Goal: Information Seeking & Learning: Learn about a topic

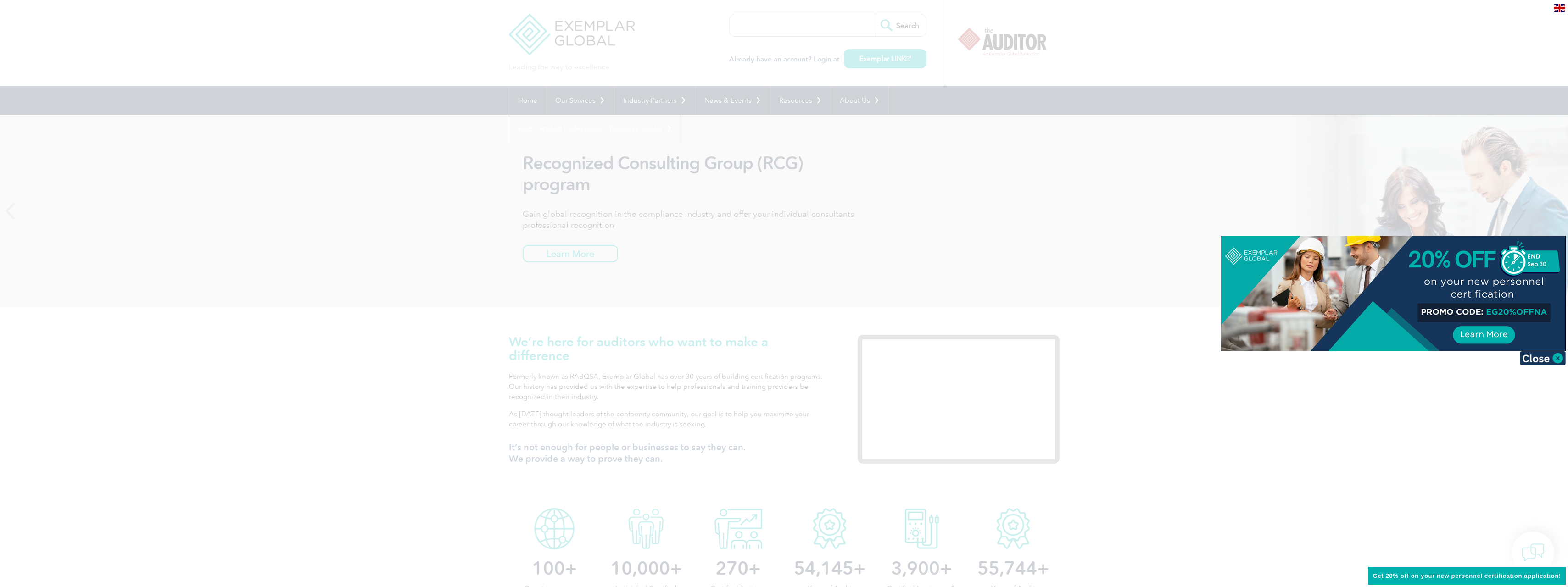
click at [718, 353] on div at bounding box center [784, 294] width 1568 height 587
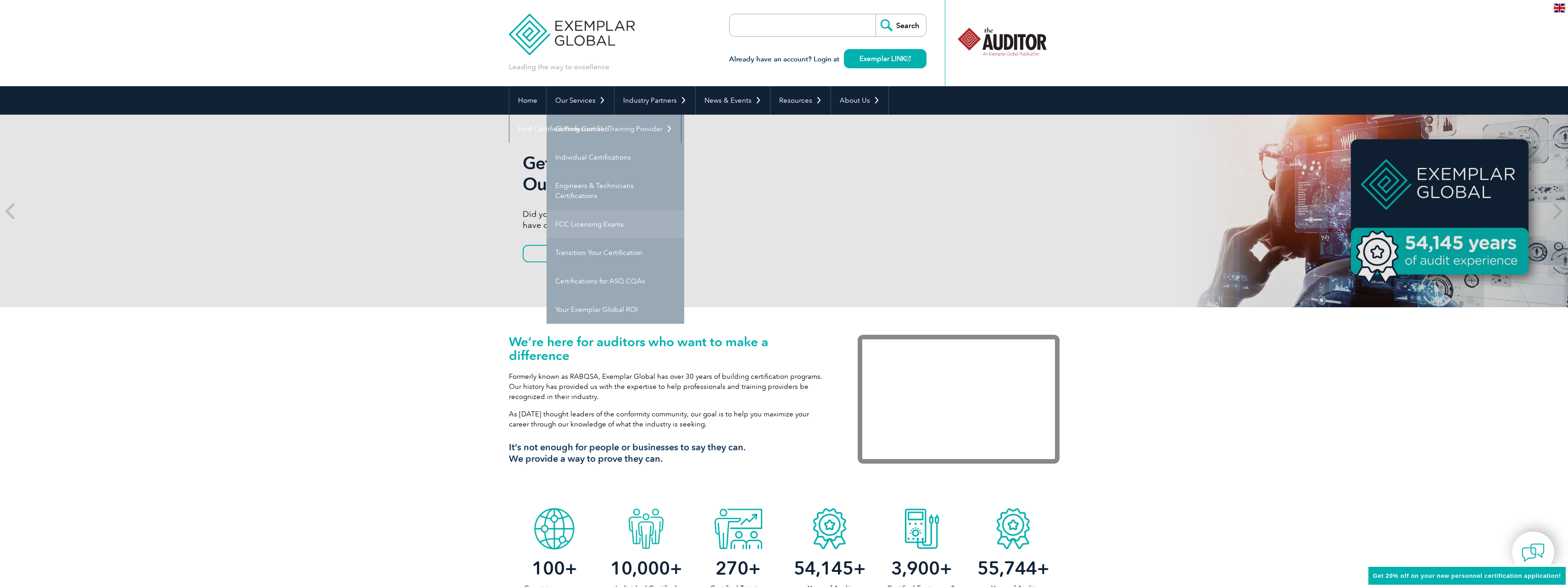
click at [613, 231] on link "FCC Licensing Exams" at bounding box center [616, 224] width 138 height 28
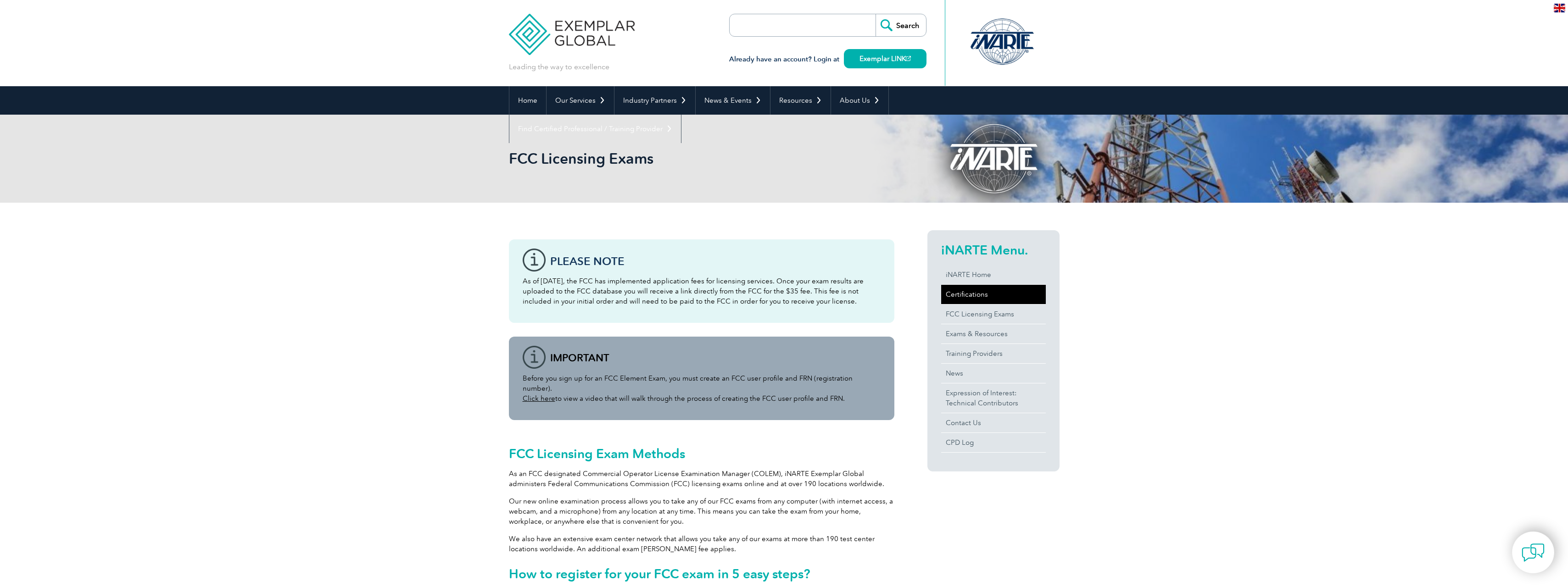
click at [970, 297] on link "Certifications" at bounding box center [994, 294] width 104 height 19
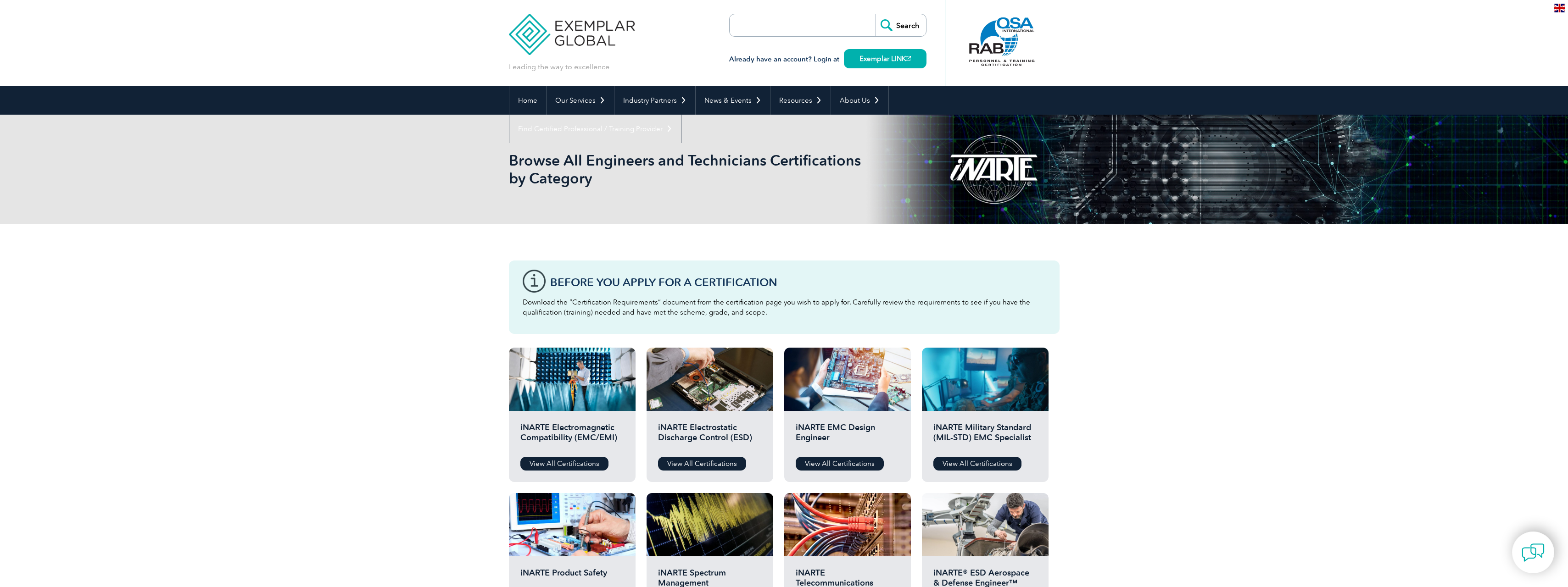
click at [566, 39] on img at bounding box center [572, 28] width 127 height 55
click at [804, 31] on input "search" at bounding box center [783, 25] width 97 height 22
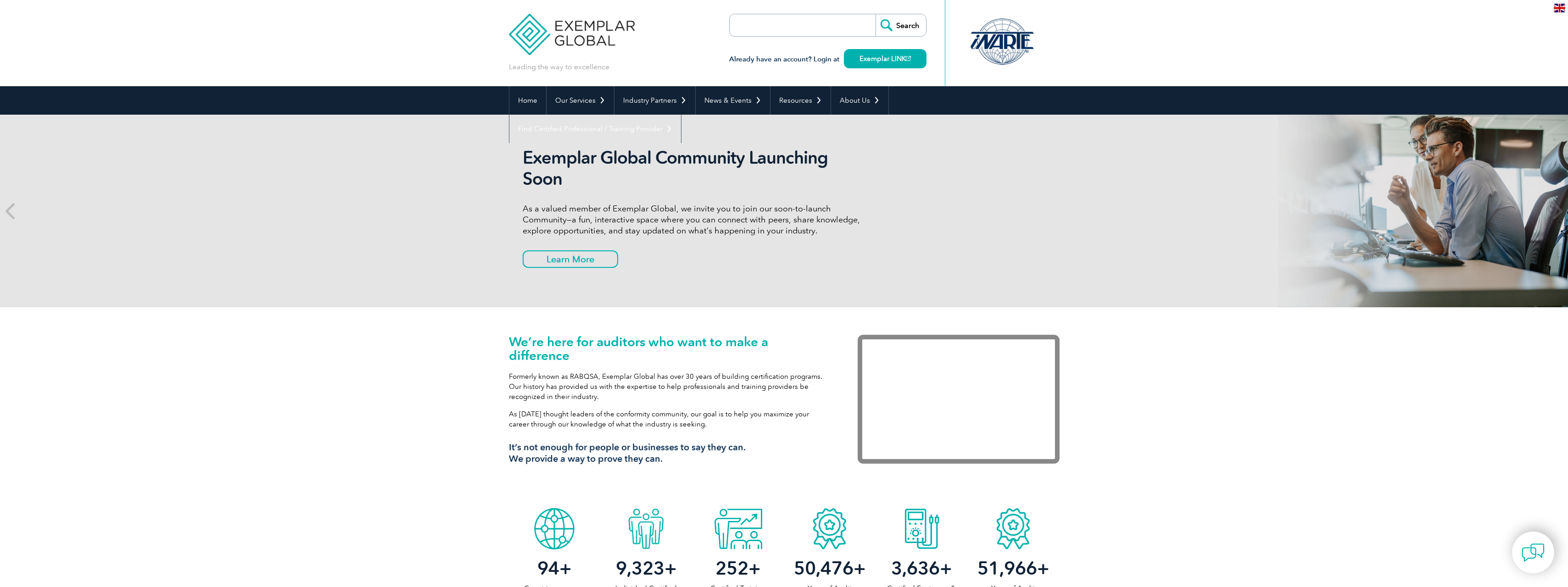
click at [804, 31] on input "search" at bounding box center [783, 25] width 97 height 22
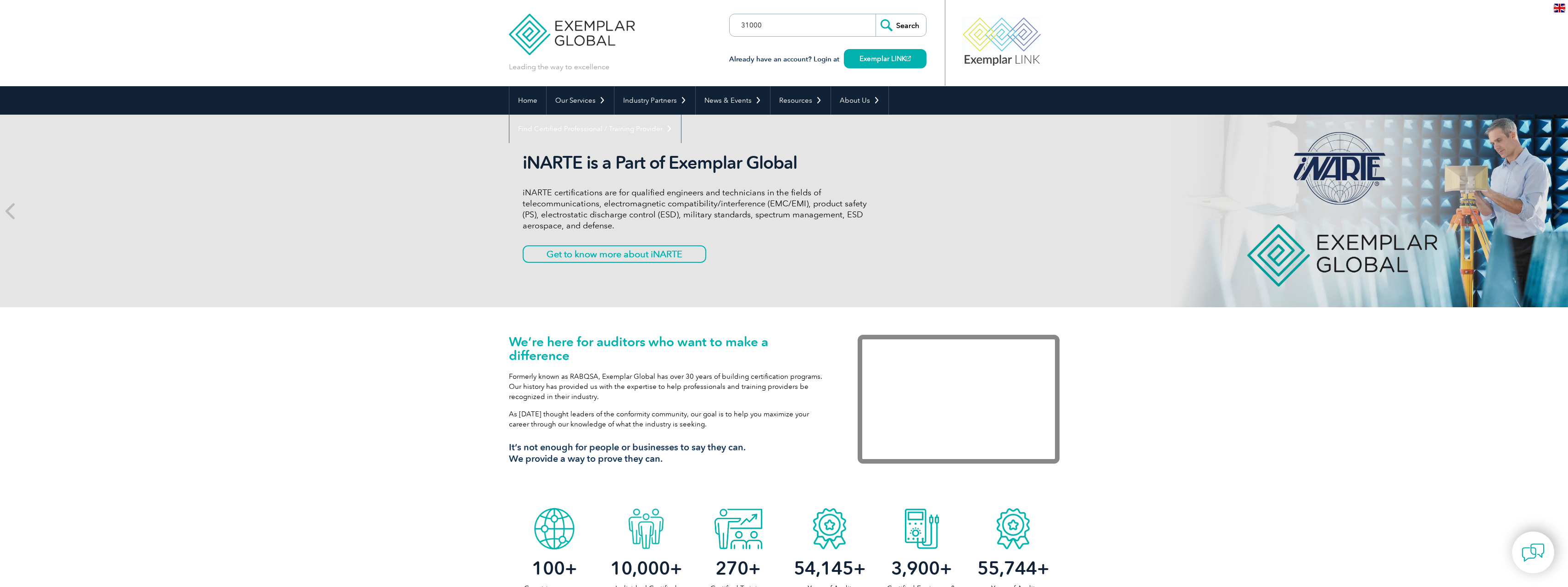
type input "31000"
click at [889, 22] on input "Search" at bounding box center [901, 25] width 51 height 22
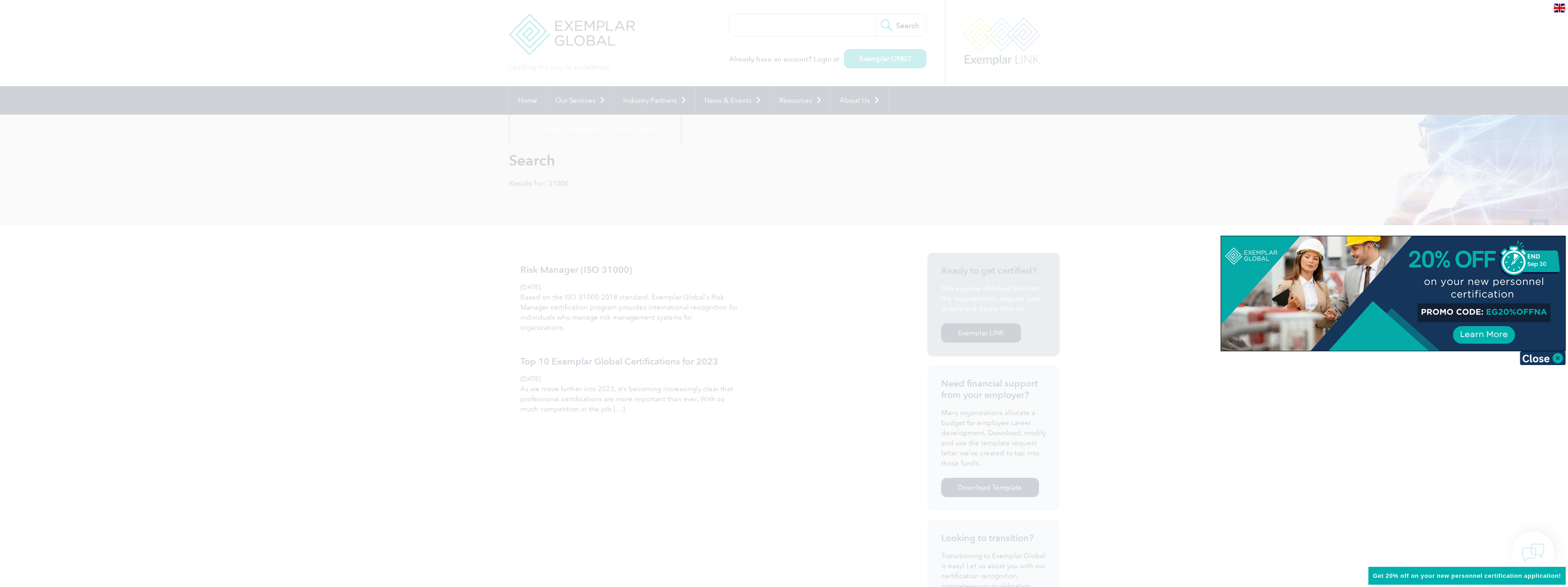
click at [751, 420] on div at bounding box center [784, 294] width 1568 height 587
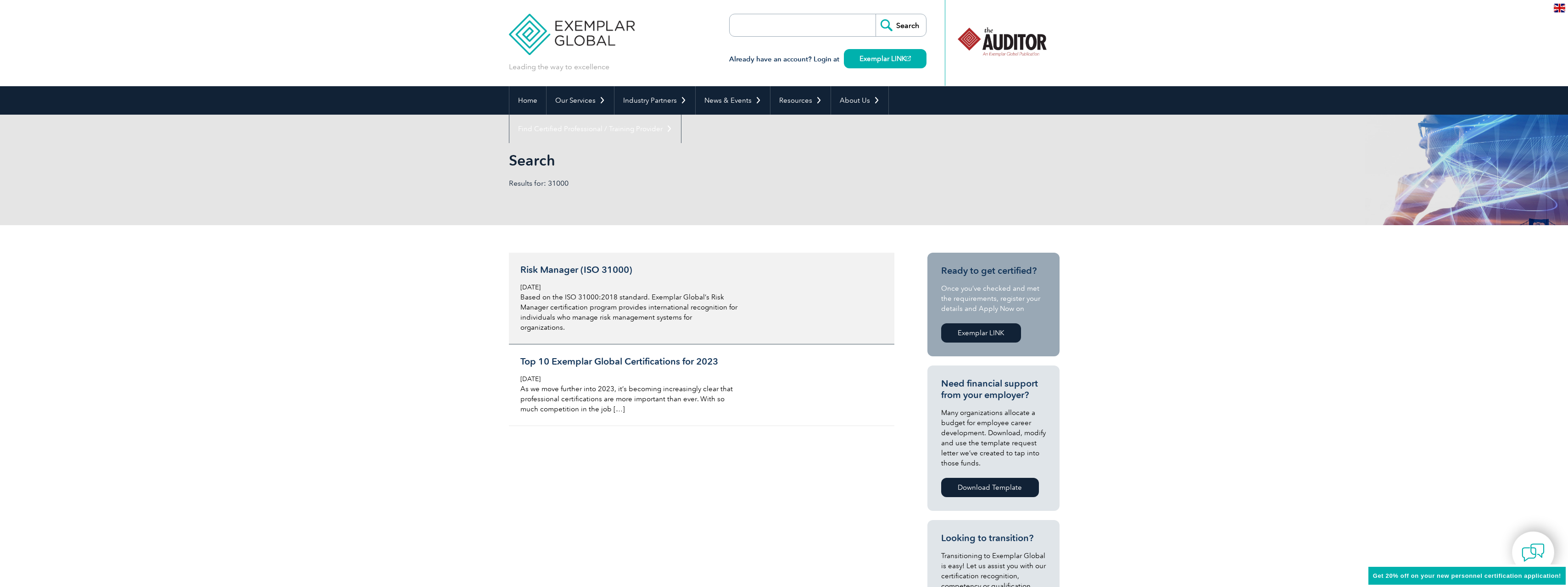
click at [568, 294] on p "Based on the ISO 31000:2018 standard. Exemplar Global’s Risk Manager certificat…" at bounding box center [630, 312] width 218 height 41
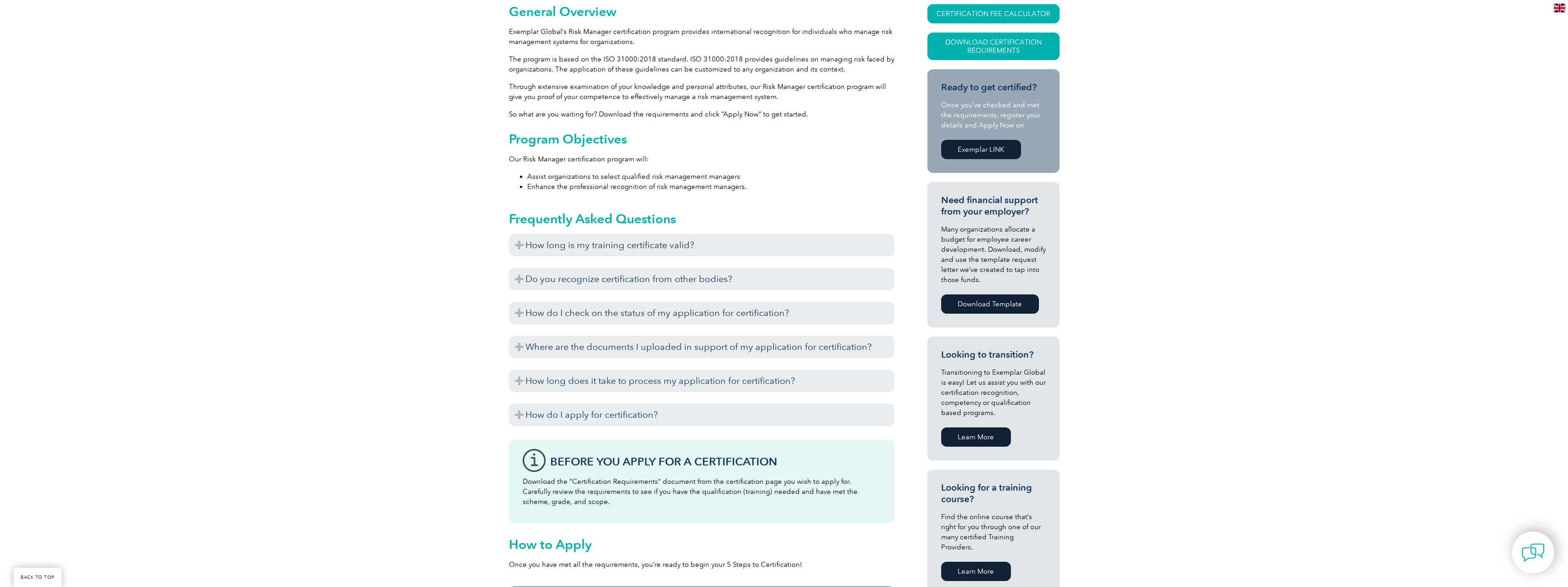
scroll to position [275, 0]
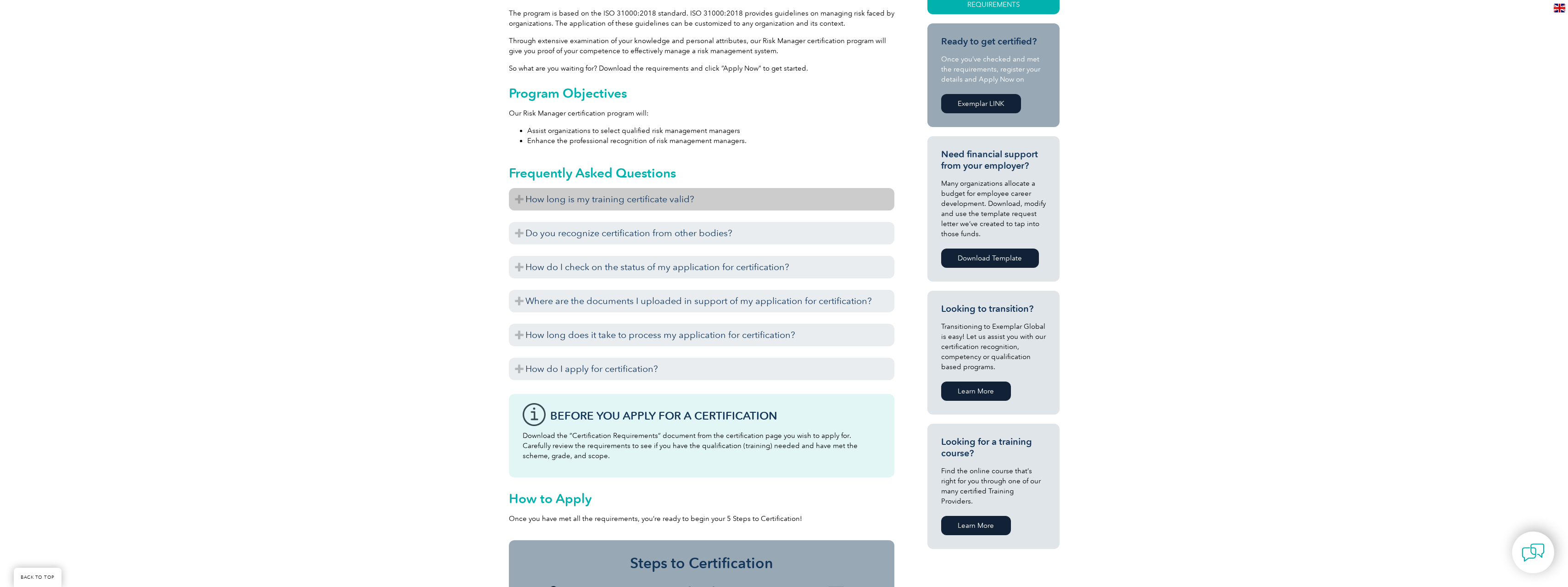
click at [563, 197] on h3 "How long is my training certificate valid?" at bounding box center [702, 198] width 386 height 22
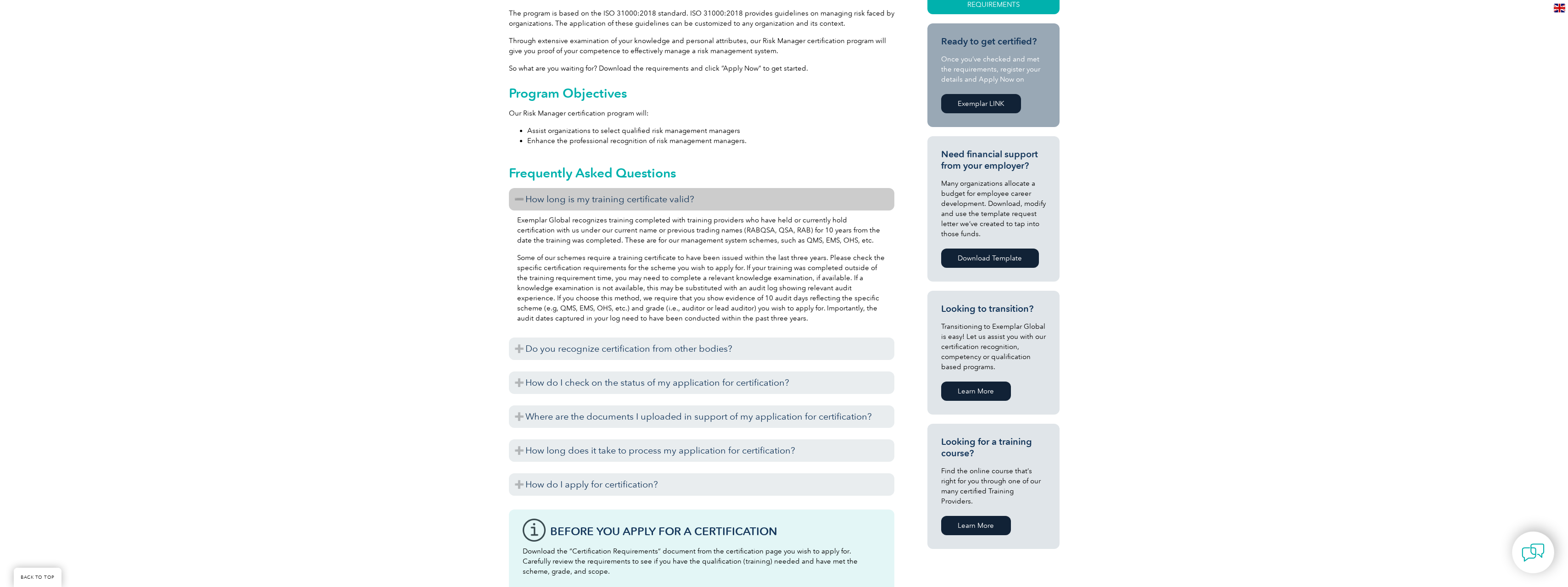
click at [563, 197] on h3 "How long is my training certificate valid?" at bounding box center [702, 198] width 386 height 22
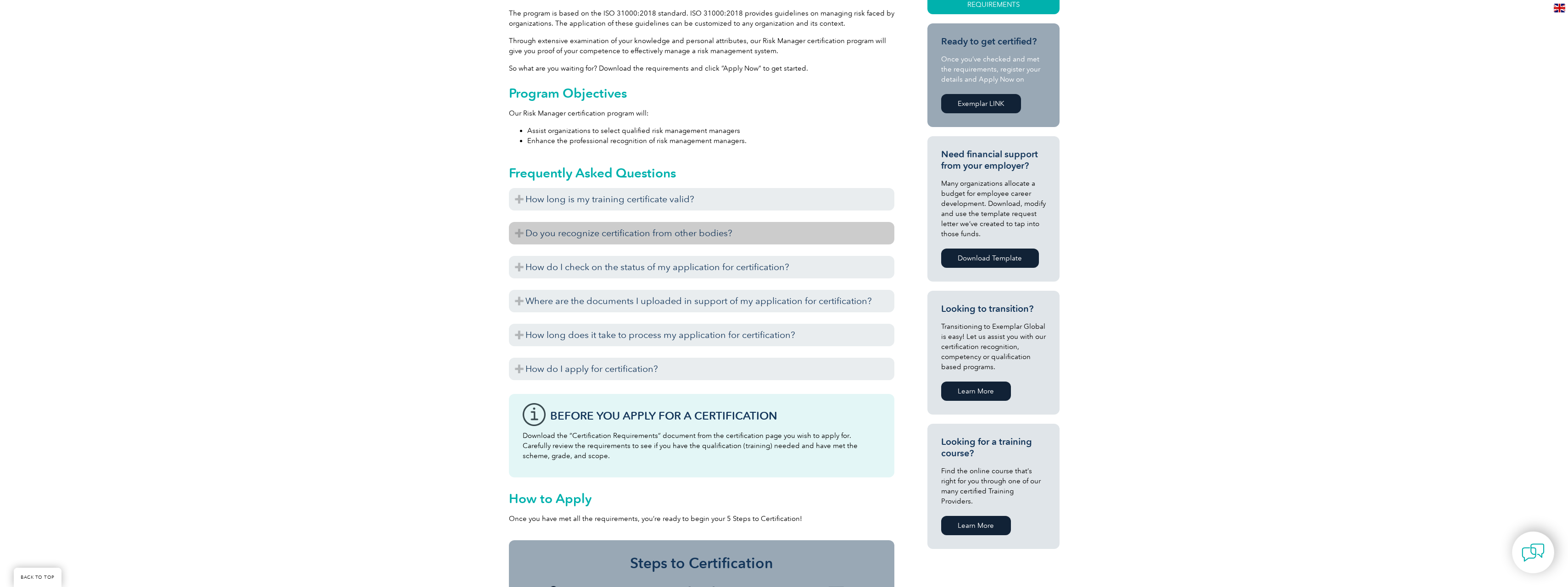
click at [571, 225] on h3 "Do you recognize certification from other bodies?" at bounding box center [702, 233] width 386 height 22
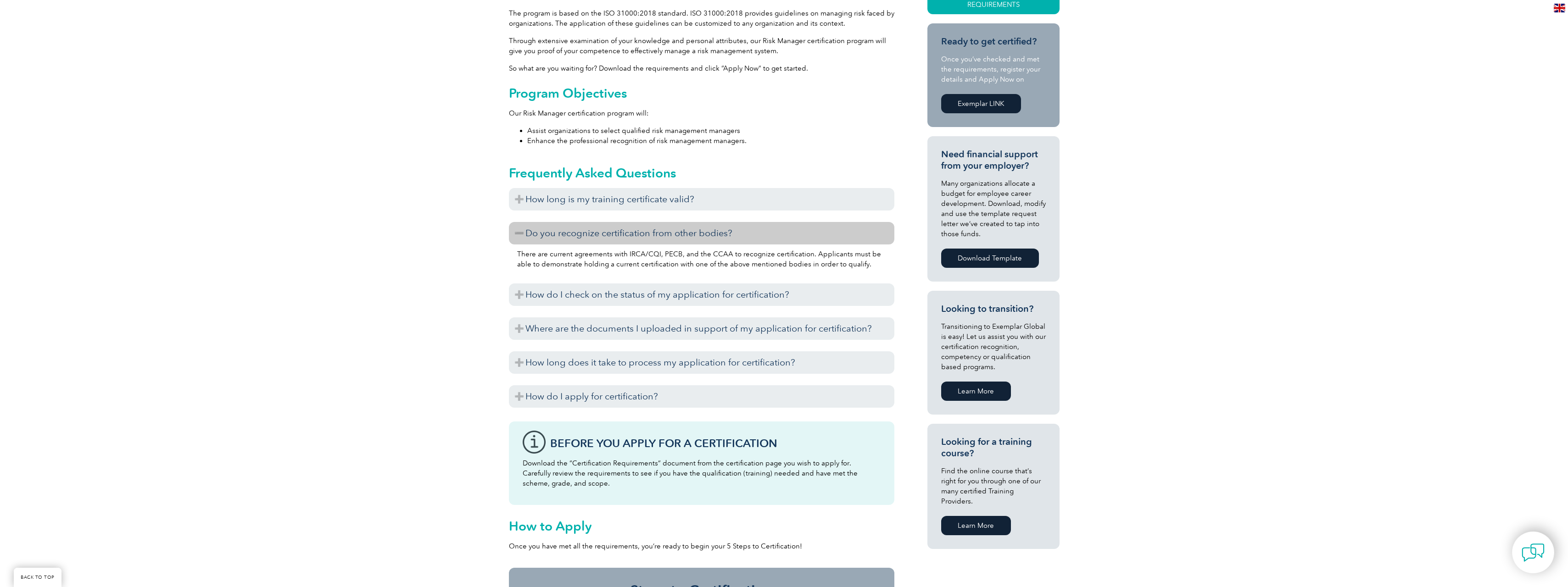
click at [571, 225] on h3 "Do you recognize certification from other bodies?" at bounding box center [702, 233] width 386 height 22
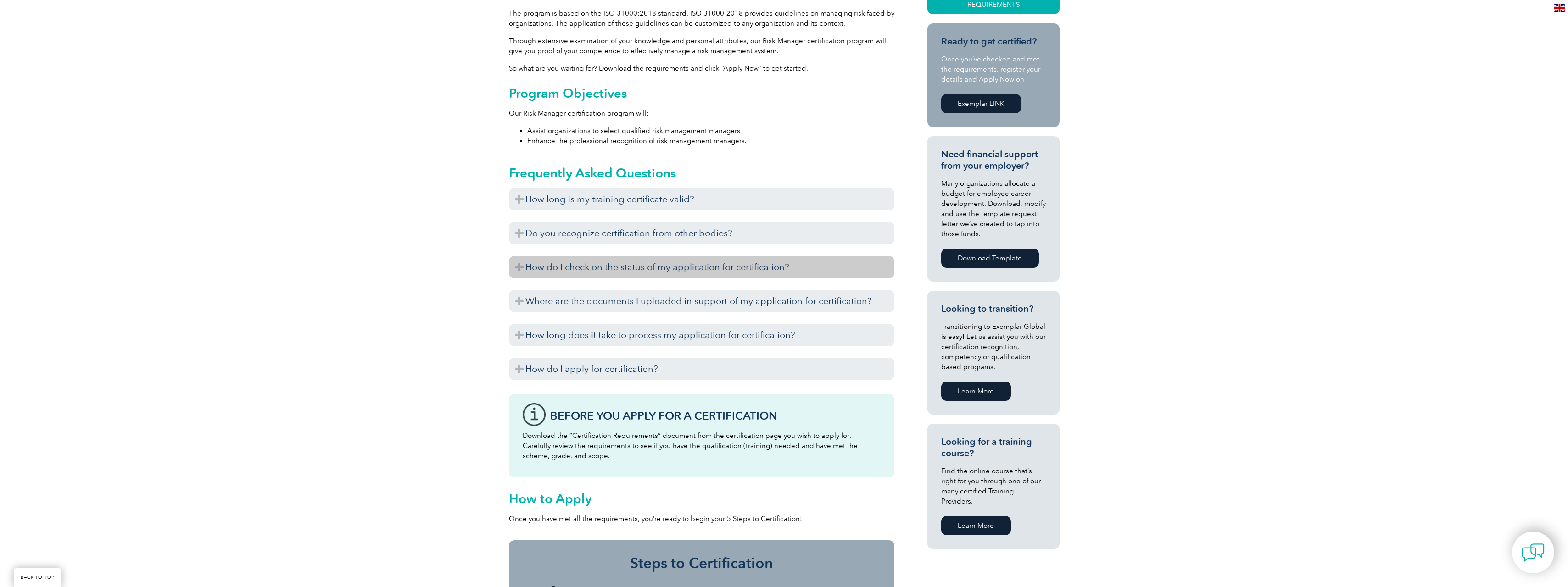
click at [587, 269] on h3 "How do I check on the status of my application for certification?" at bounding box center [702, 267] width 386 height 22
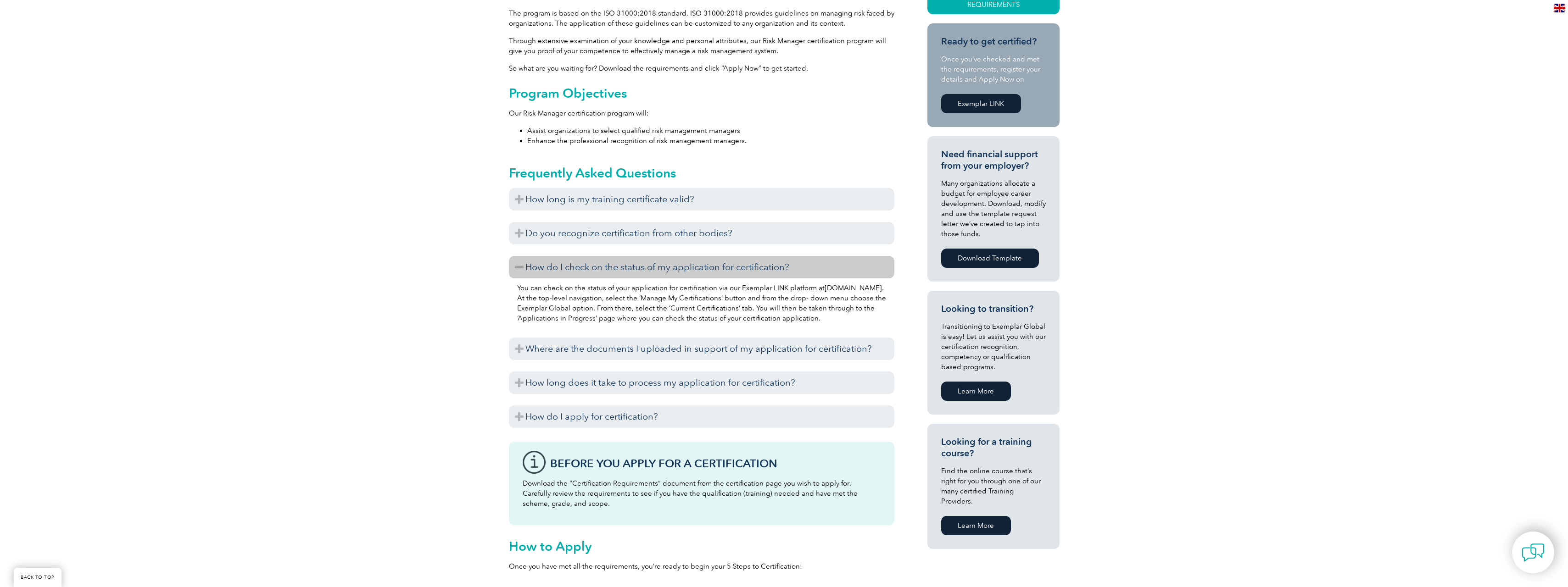
click at [587, 269] on h3 "How do I check on the status of my application for certification?" at bounding box center [702, 267] width 386 height 22
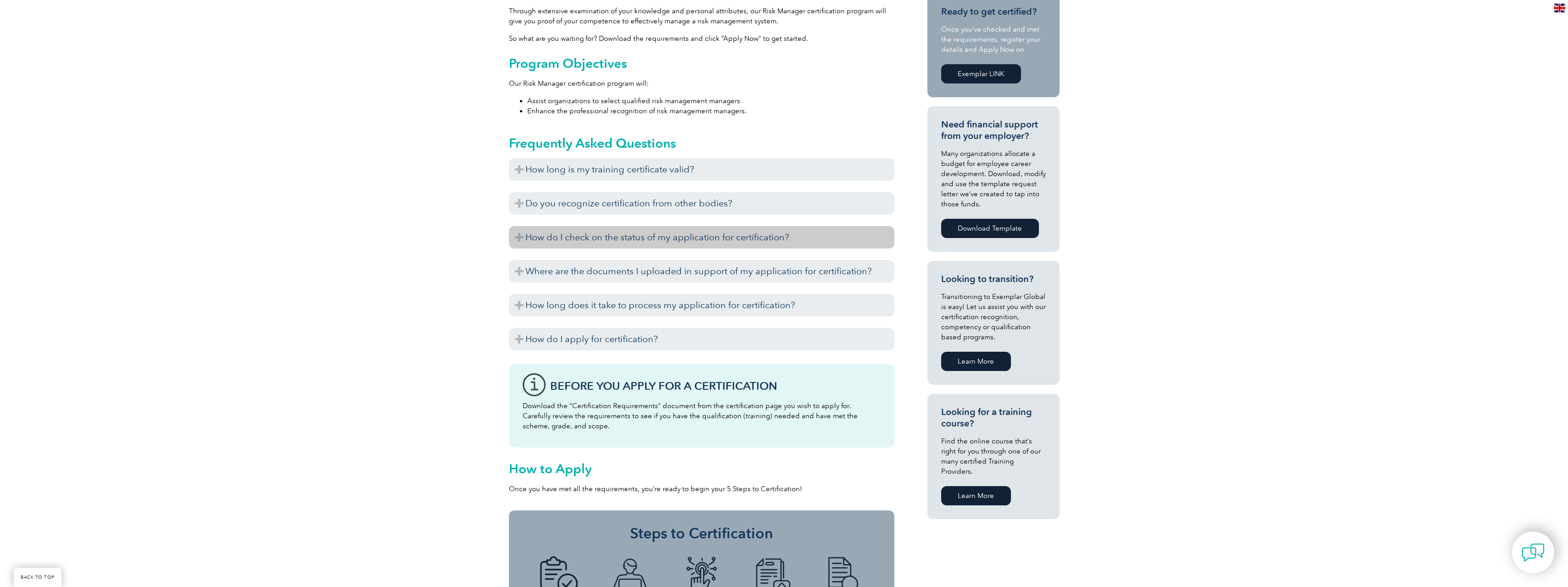
scroll to position [321, 0]
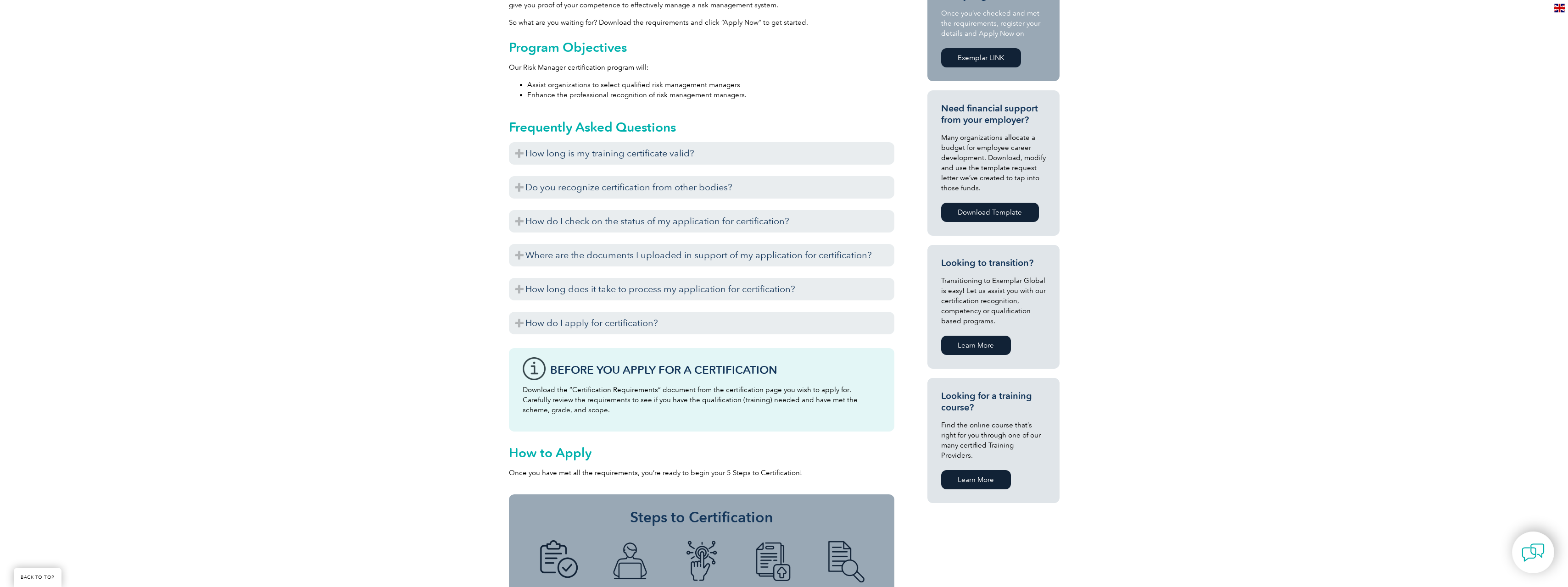
click at [586, 268] on div "Once you submit your application for certification, you will not be able to see…" at bounding box center [702, 269] width 386 height 5
click at [585, 263] on h3 "Where are the documents I uploaded in support of my application for certificati…" at bounding box center [702, 254] width 386 height 22
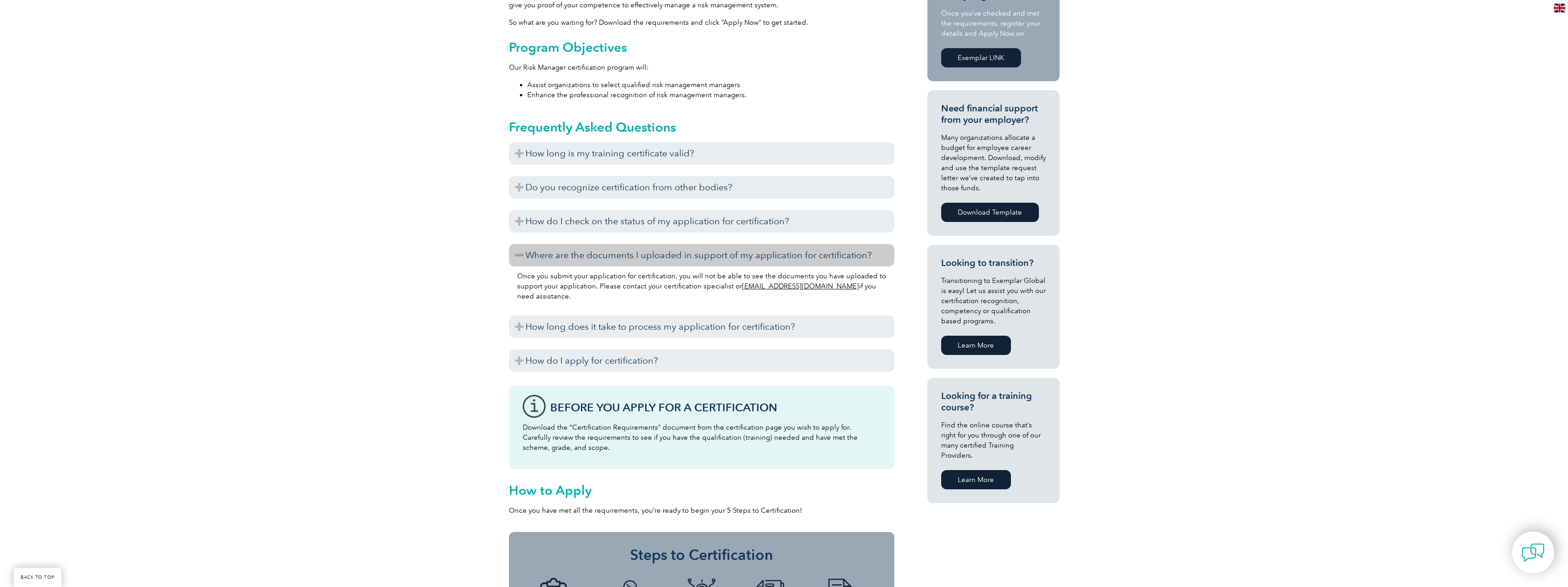
click at [584, 251] on h3 "Where are the documents I uploaded in support of my application for certificati…" at bounding box center [702, 254] width 386 height 22
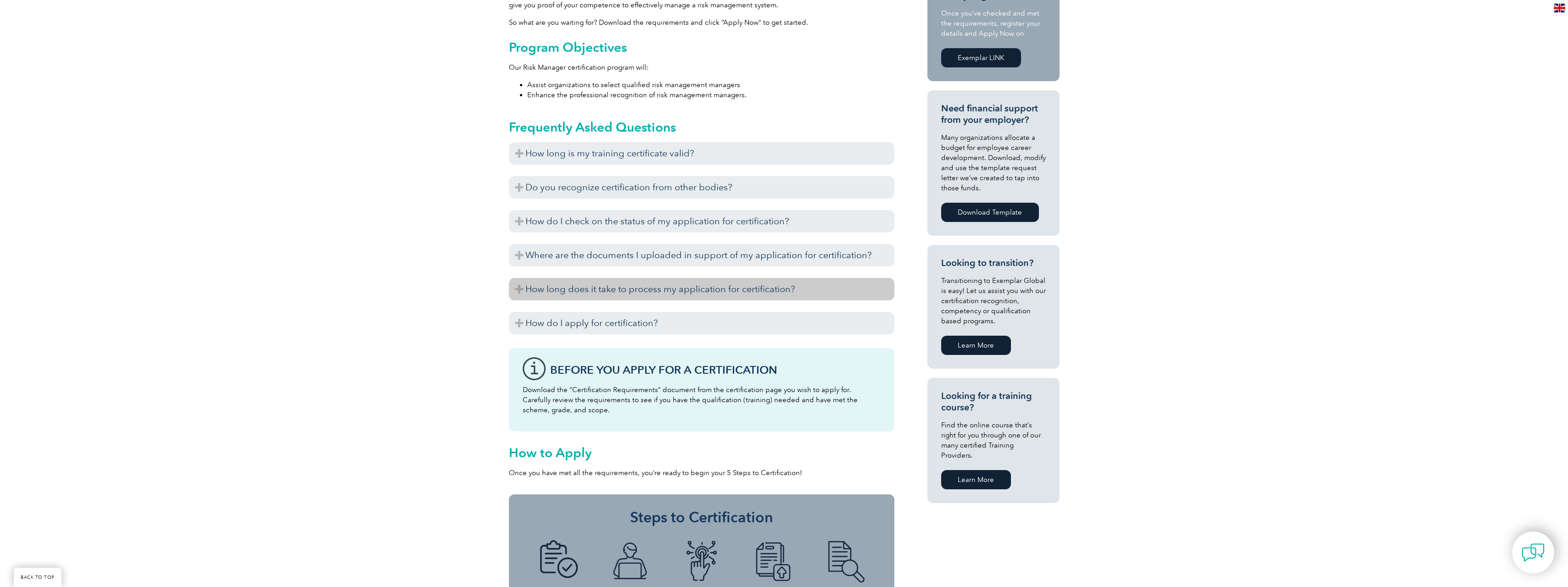
click at [586, 291] on h3 "How long does it take to process my application for certification?" at bounding box center [702, 289] width 386 height 22
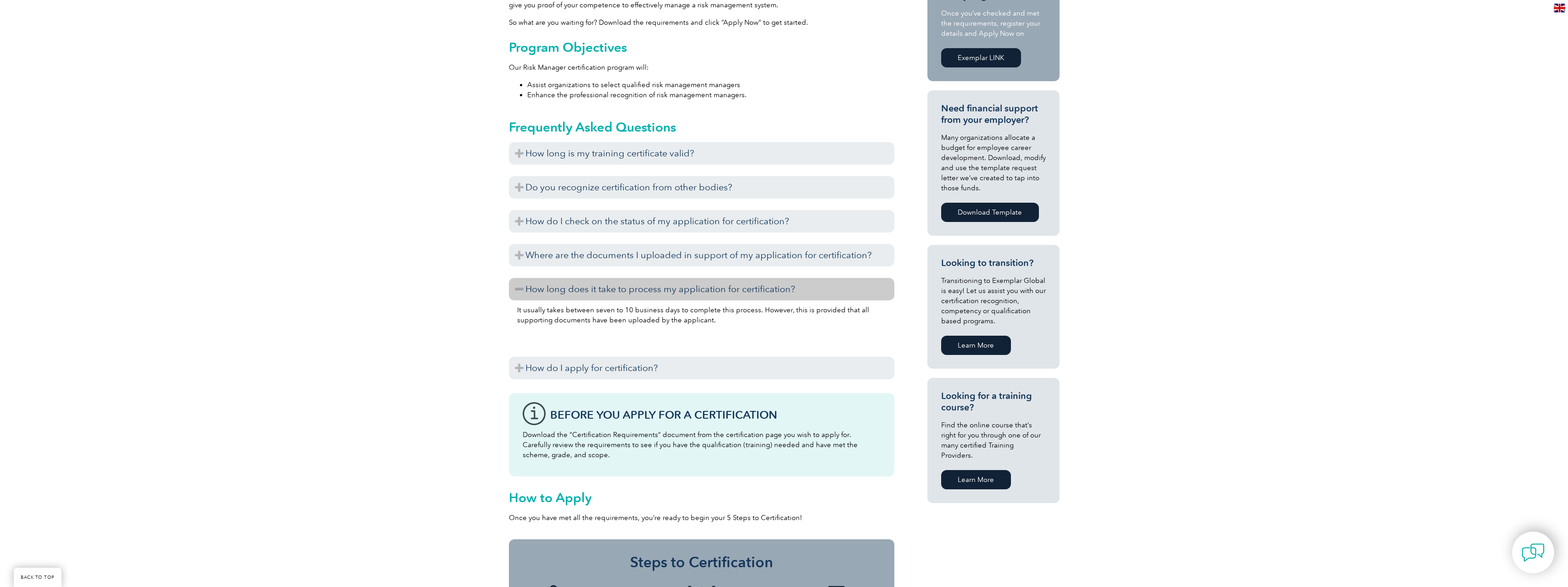
click at [581, 297] on h3 "How long does it take to process my application for certification?" at bounding box center [702, 289] width 386 height 22
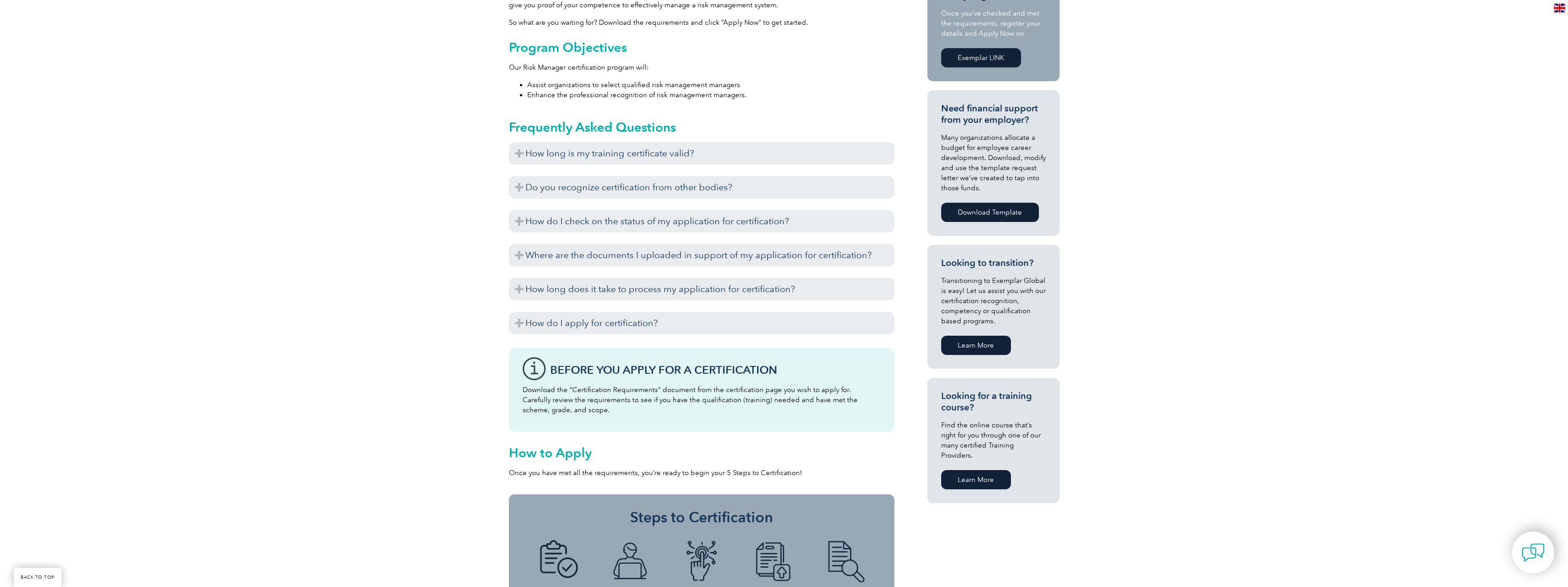
click at [606, 336] on div "Before you apply for certification, please ensure that you meet all the require…" at bounding box center [702, 336] width 386 height 5
click at [610, 331] on h3 "How do I apply for certification?" at bounding box center [702, 323] width 386 height 22
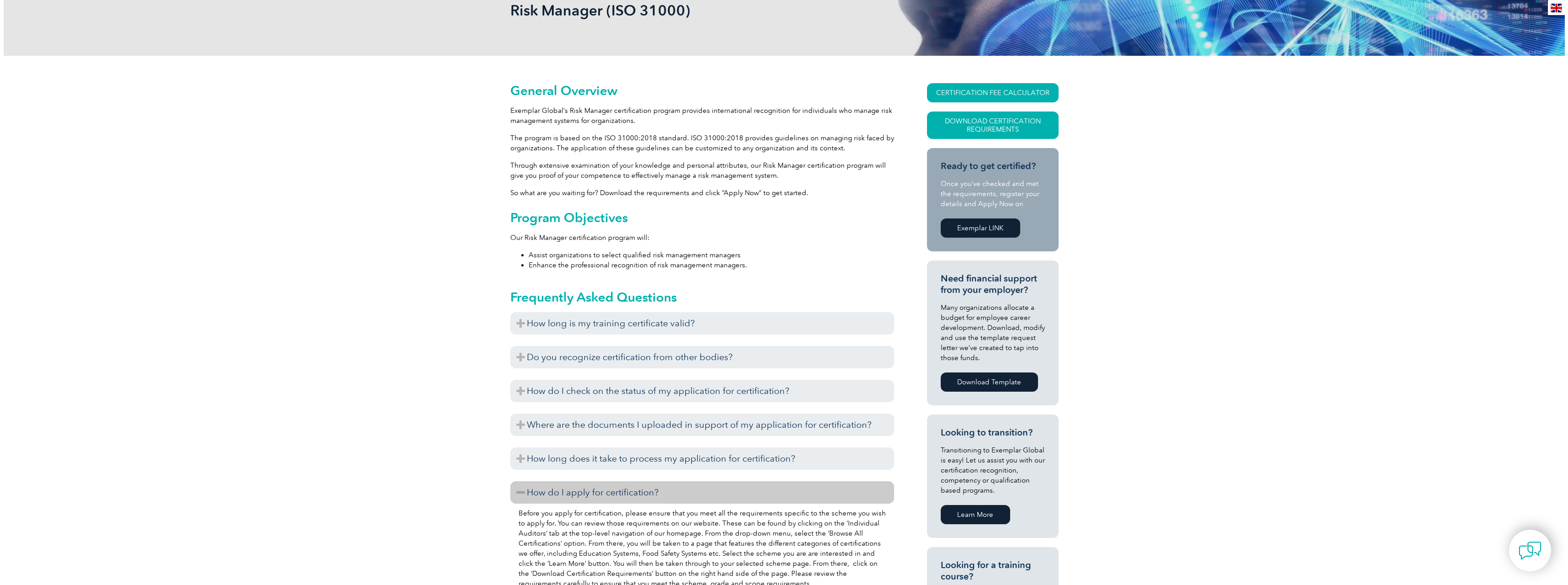
scroll to position [0, 0]
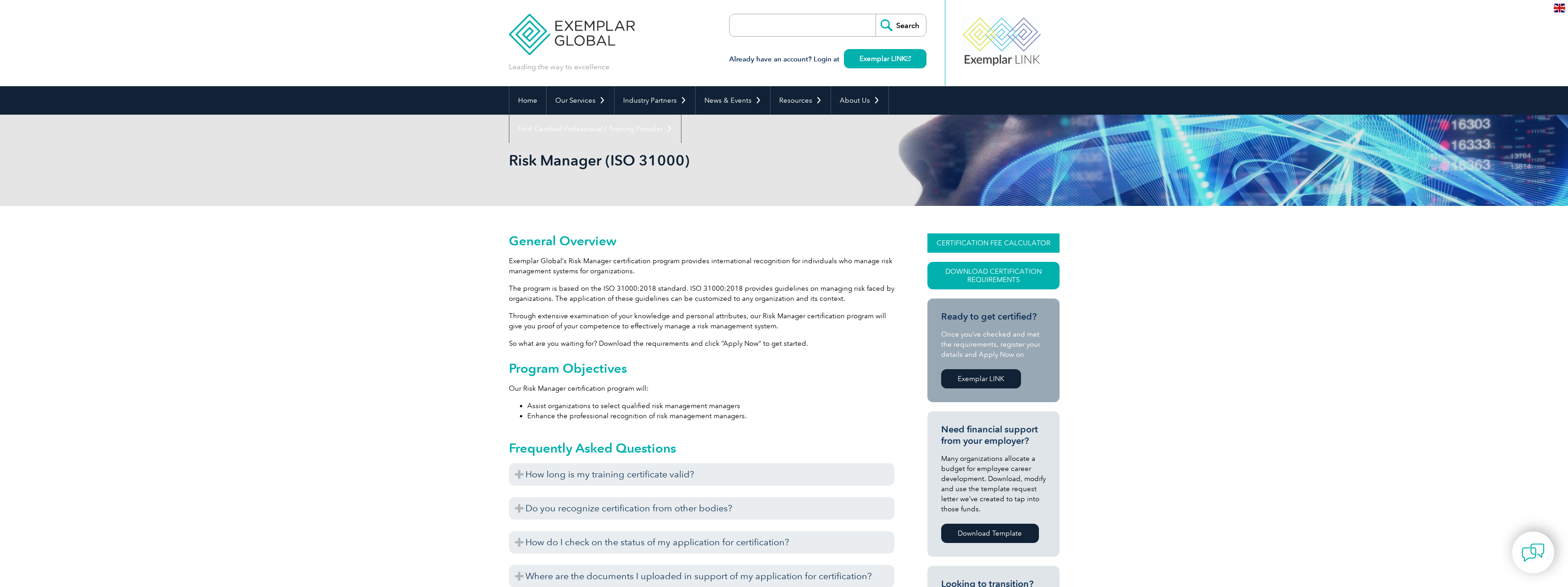
click at [993, 245] on link "CERTIFICATION FEE CALCULATOR" at bounding box center [994, 243] width 132 height 19
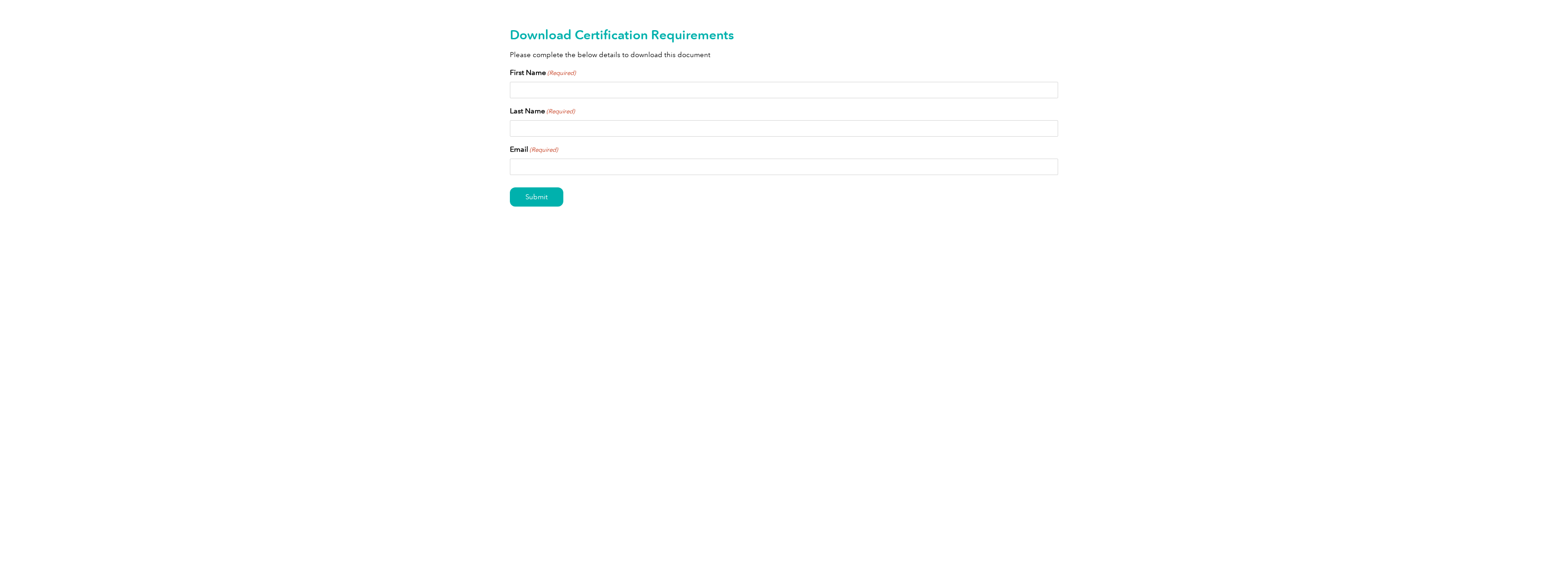
click at [555, 84] on input "First Name (Required)" at bounding box center [784, 90] width 548 height 17
